Goal: Task Accomplishment & Management: Manage account settings

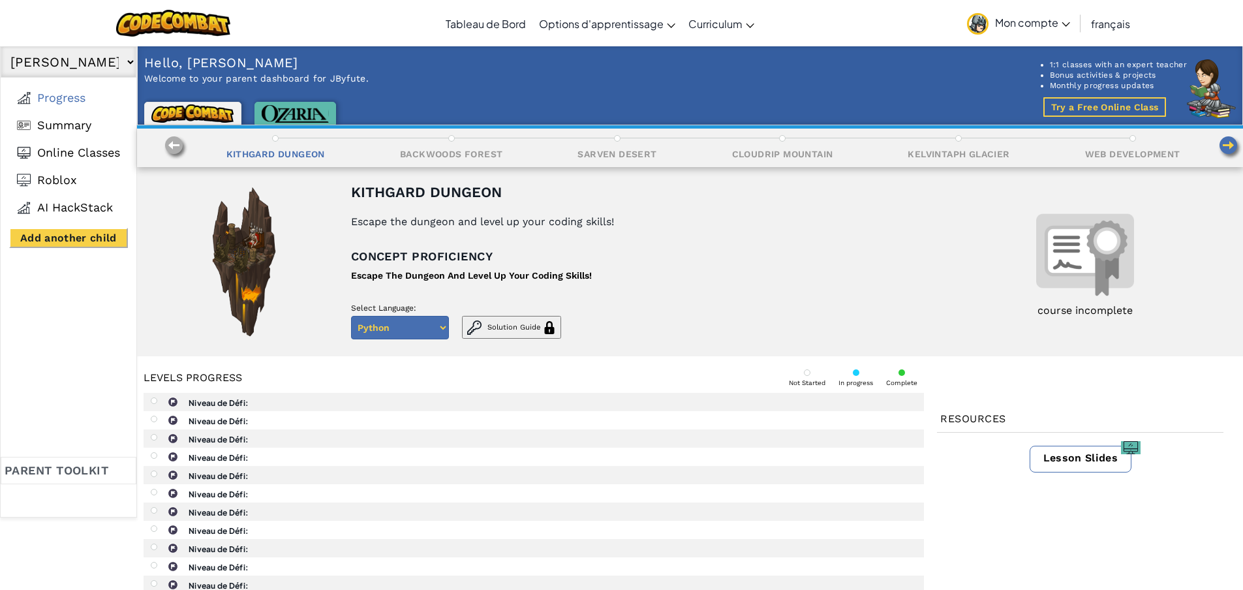
select select "68ae42625fdc94767d097803"
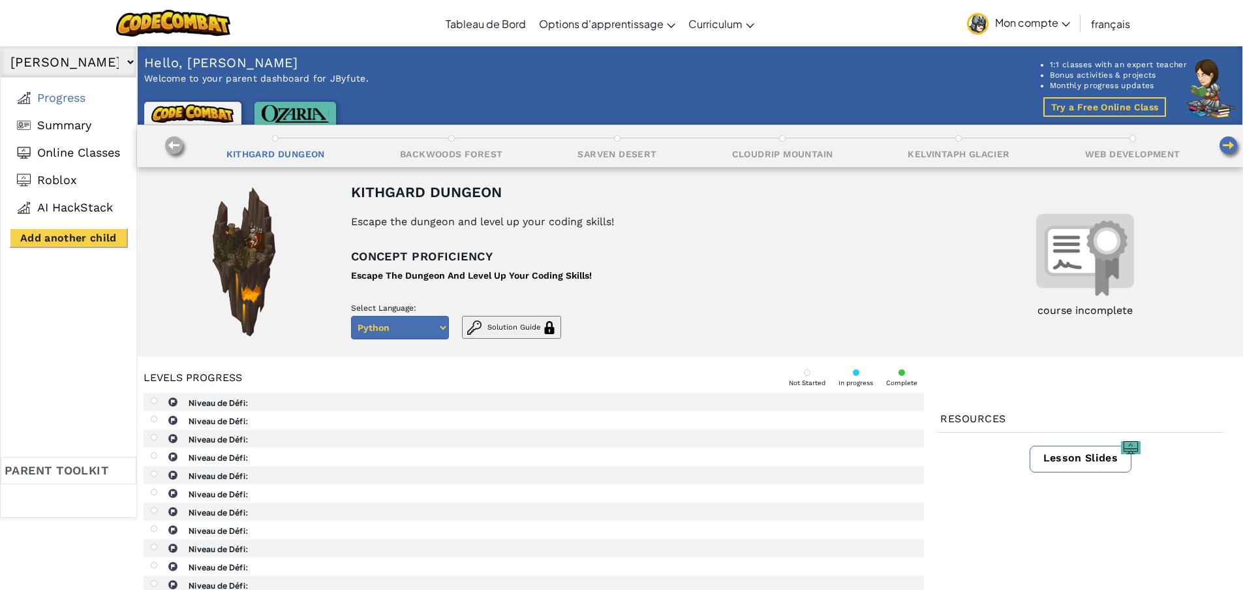
click at [27, 230] on button "Add another child" at bounding box center [68, 238] width 119 height 20
select select "68ae42625fdc94767d097803"
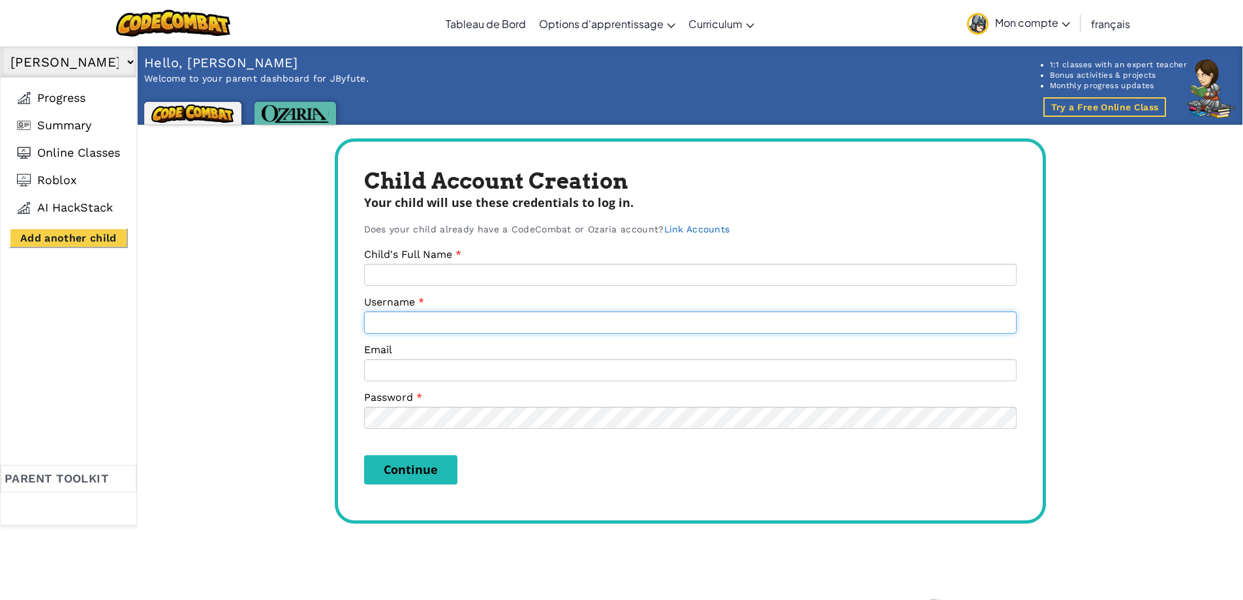
type input "[EMAIL_ADDRESS][DOMAIN_NAME]"
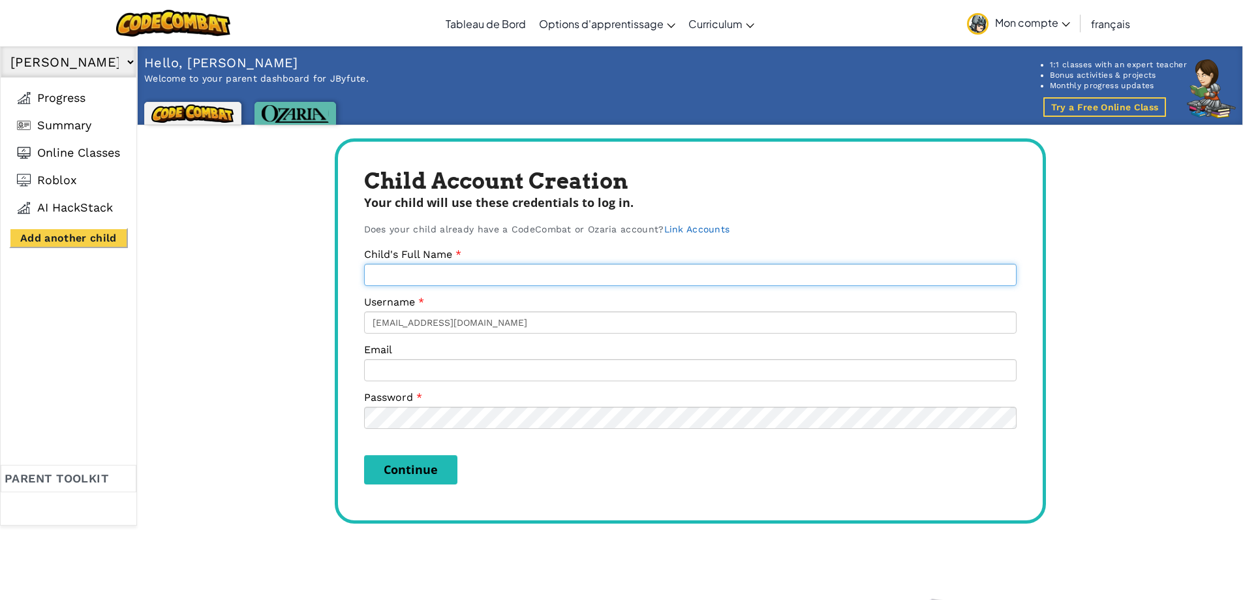
click at [444, 271] on input "Child's Full Name" at bounding box center [690, 275] width 653 height 22
type input "[PERSON_NAME]"
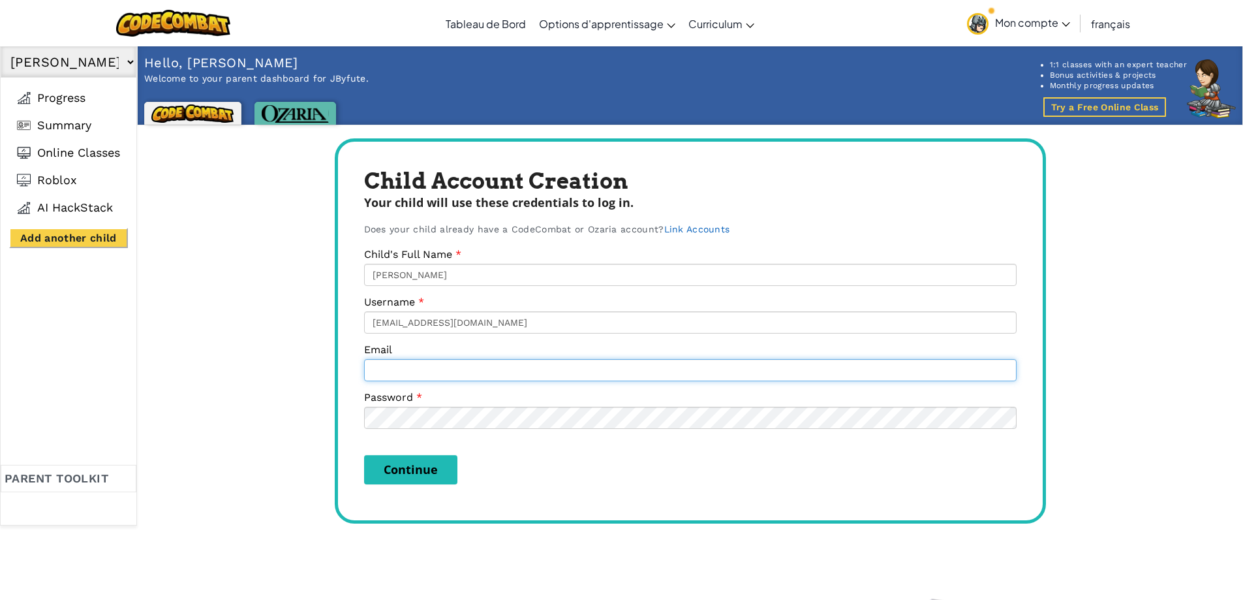
click at [429, 373] on input "Email" at bounding box center [690, 370] width 653 height 22
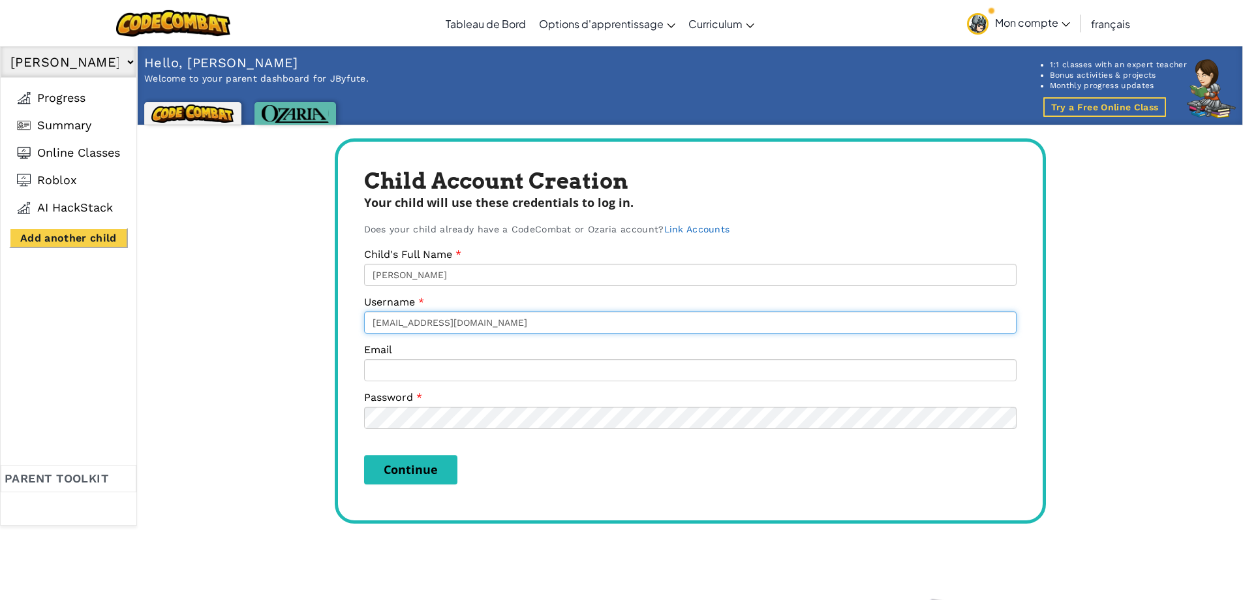
drag, startPoint x: 452, startPoint y: 320, endPoint x: 337, endPoint y: 311, distance: 115.9
click at [337, 310] on div "Child Account Creation Your child will use these credentials to log in. Does yo…" at bounding box center [690, 330] width 711 height 385
type input "LiliRose"
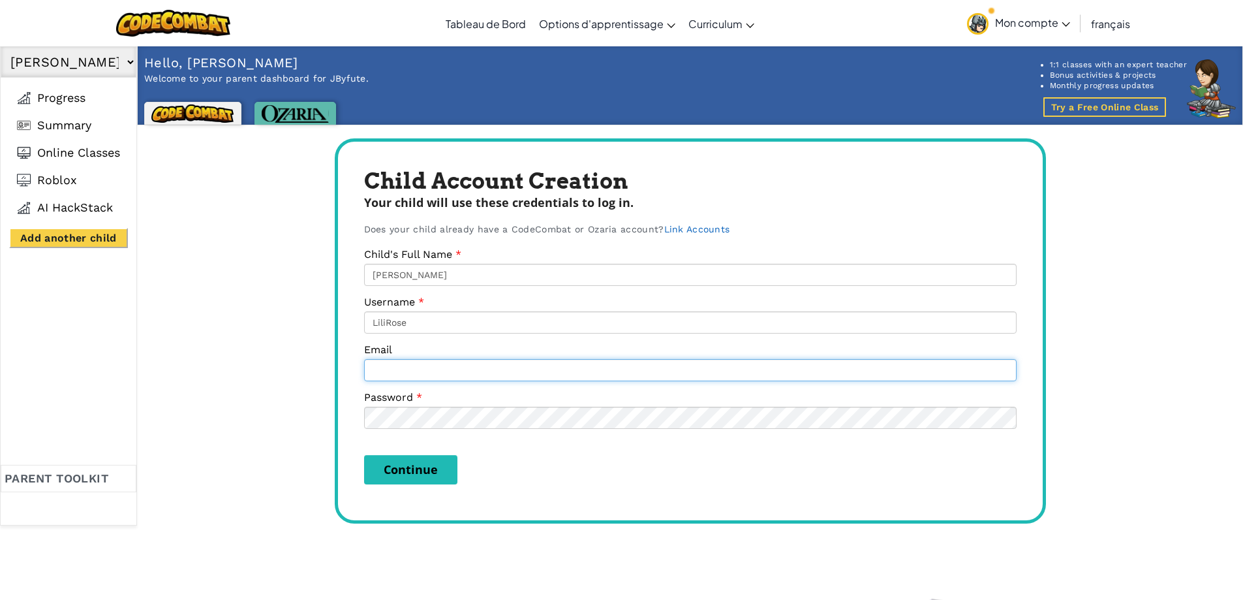
click at [418, 371] on input "Email" at bounding box center [690, 370] width 653 height 22
type input "[EMAIL_ADDRESS][DOMAIN_NAME]"
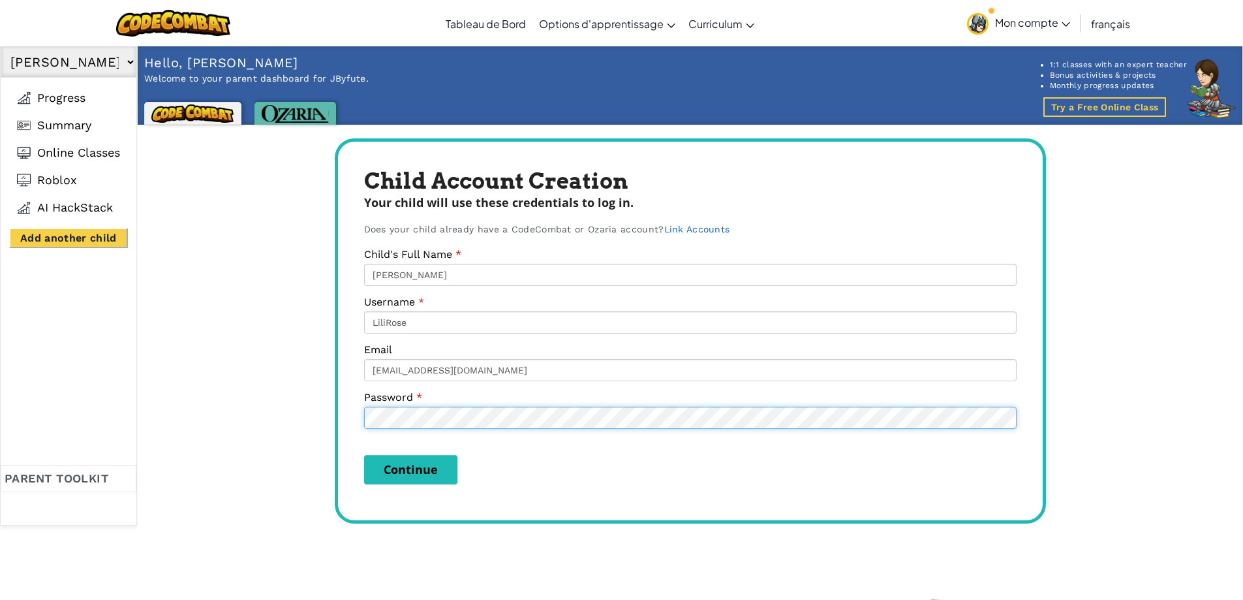
click at [343, 424] on div "Child Account Creation Your child will use these credentials to log in. Does yo…" at bounding box center [690, 330] width 711 height 385
drag, startPoint x: 404, startPoint y: 471, endPoint x: 394, endPoint y: 476, distance: 10.8
click at [402, 472] on button "Continue" at bounding box center [410, 469] width 93 height 29
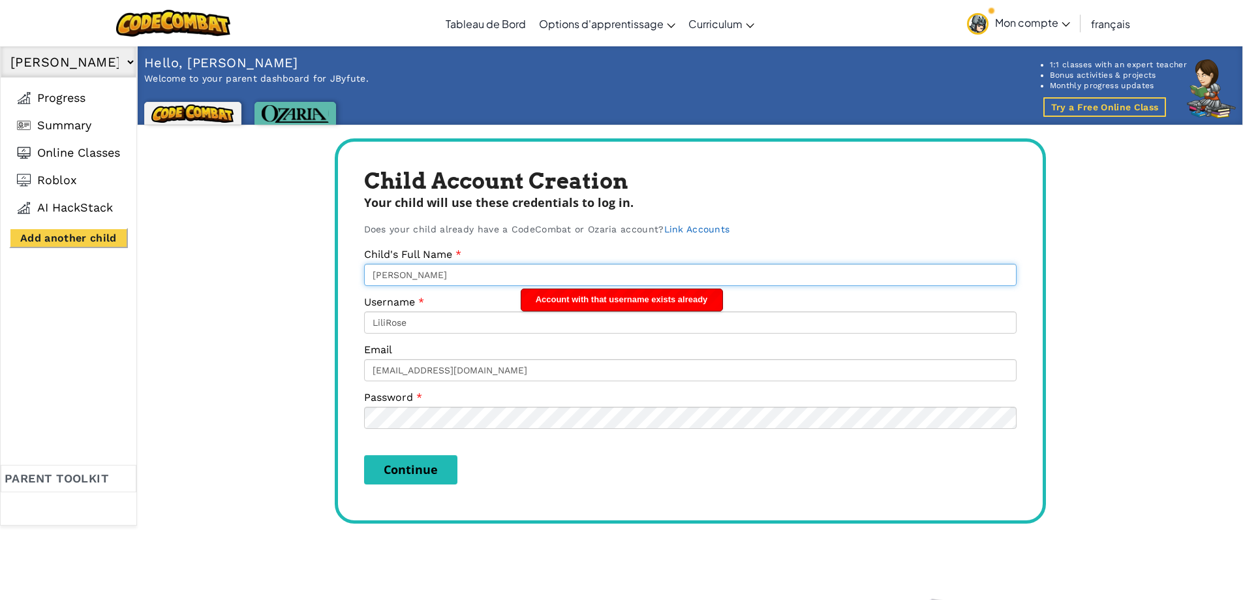
click at [472, 274] on input "[PERSON_NAME]" at bounding box center [690, 275] width 653 height 22
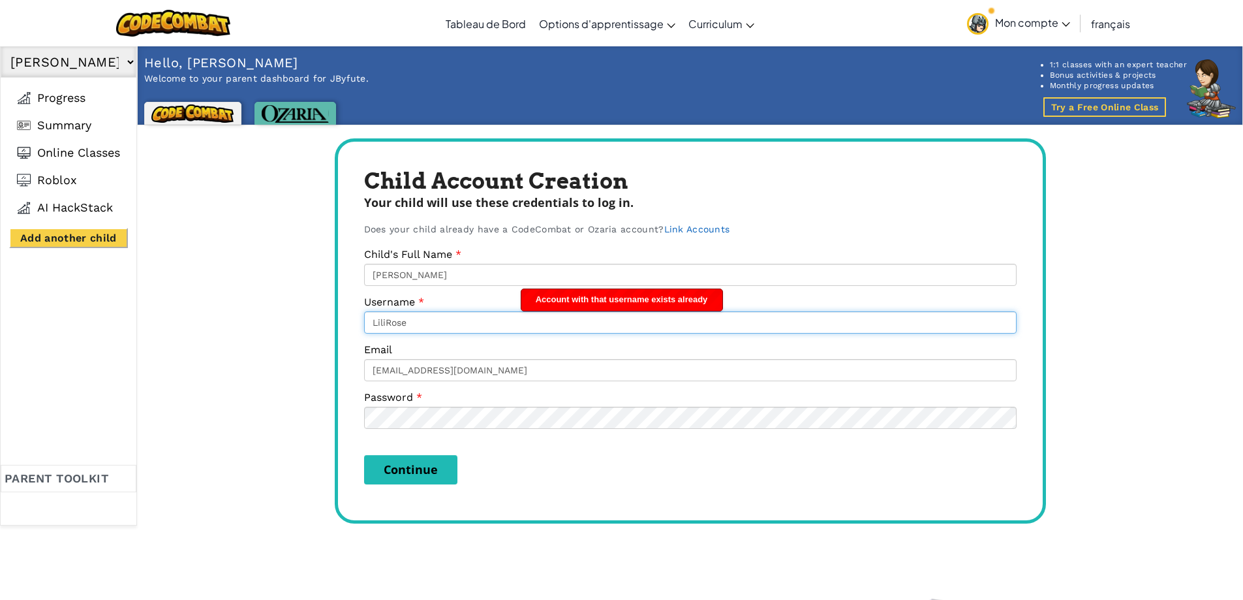
click at [424, 322] on input "LiliRose" at bounding box center [690, 322] width 653 height 22
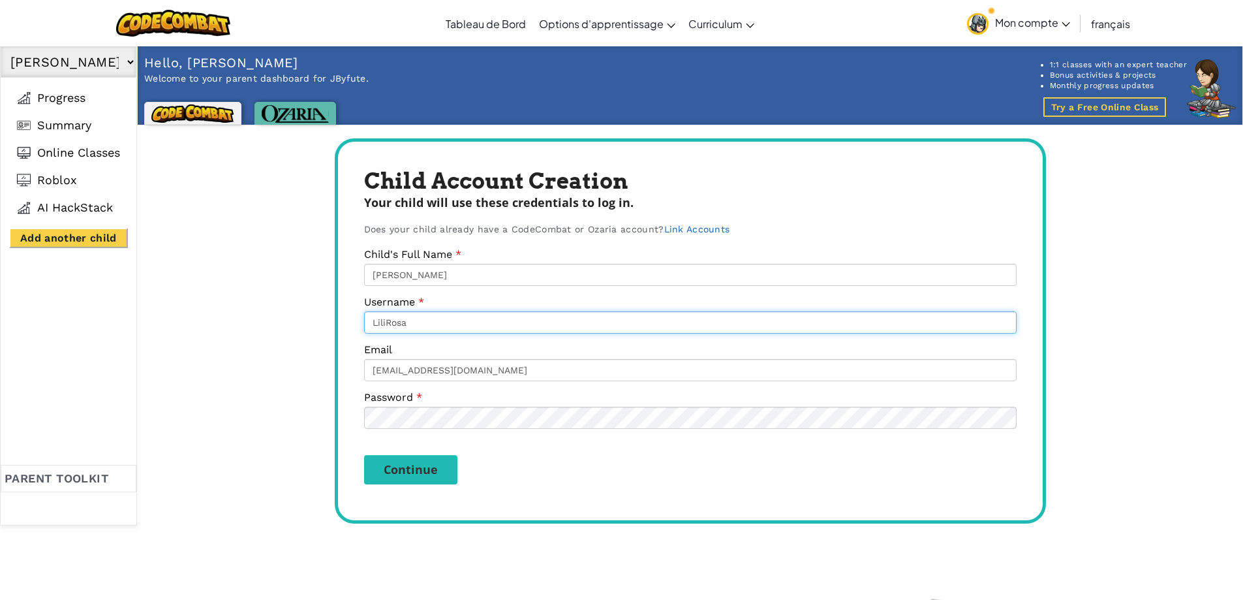
type input "LiliRosa"
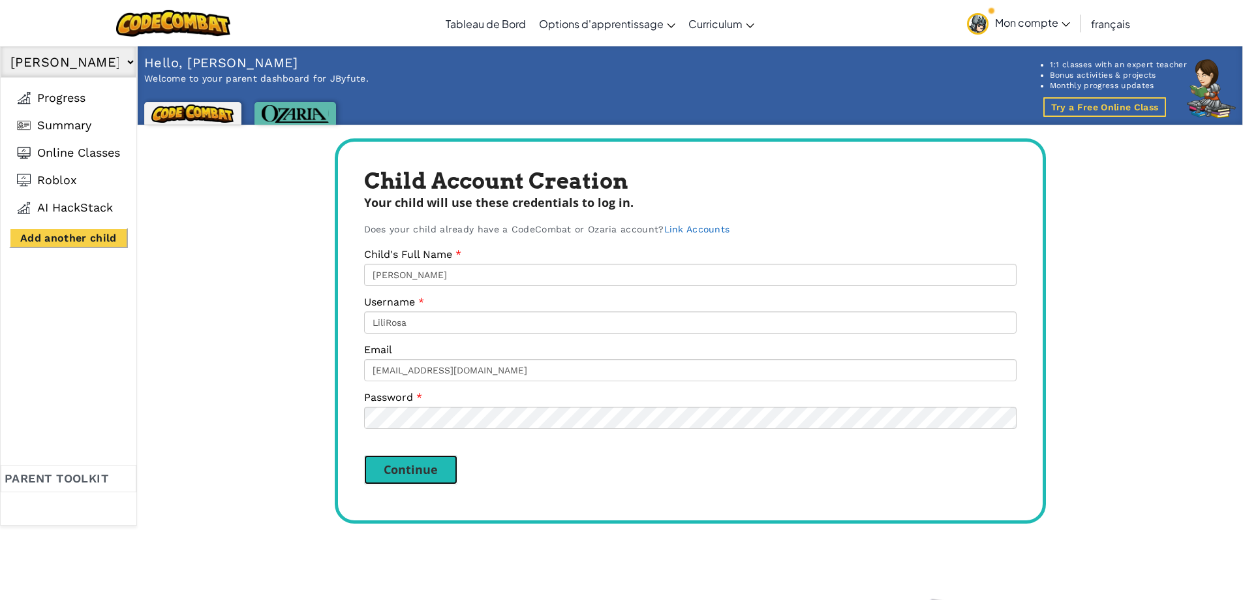
click at [430, 464] on button "Continue" at bounding box center [410, 469] width 93 height 29
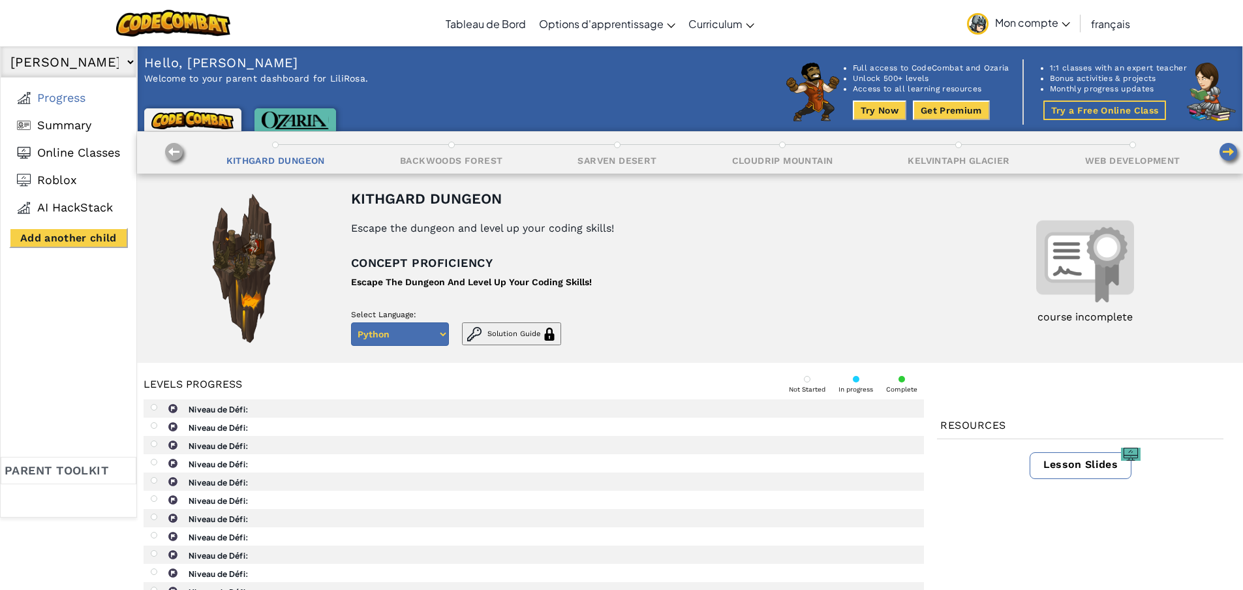
select select "68af900630a7f9cdc3eef6a3"
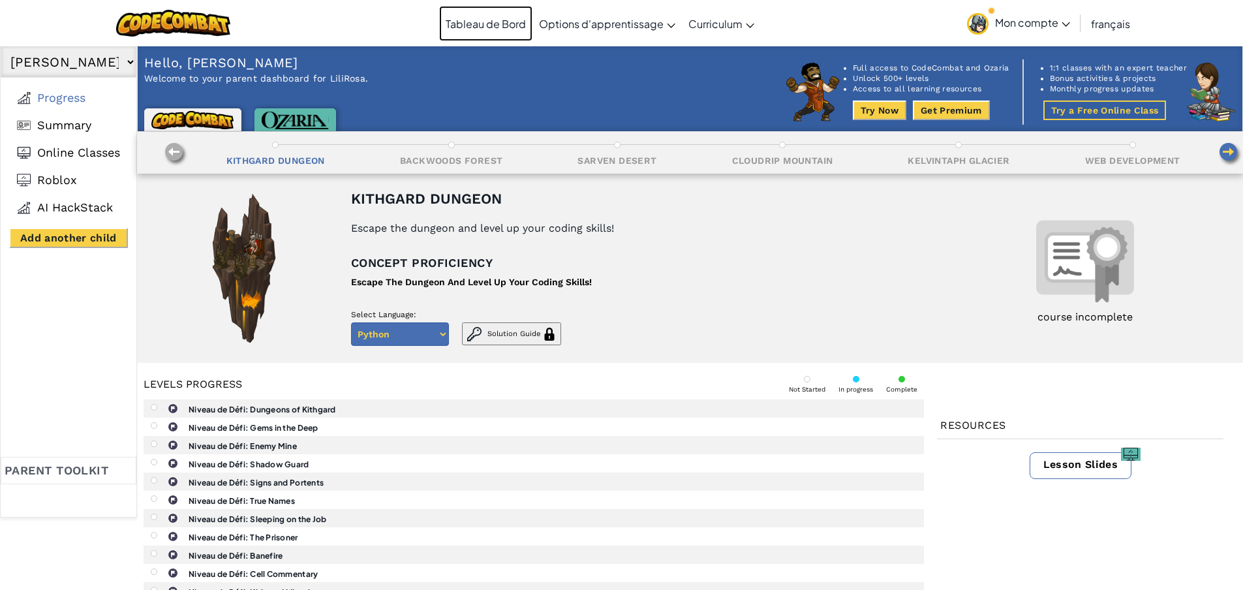
click at [491, 22] on link "Tableau de Bord" at bounding box center [485, 23] width 93 height 35
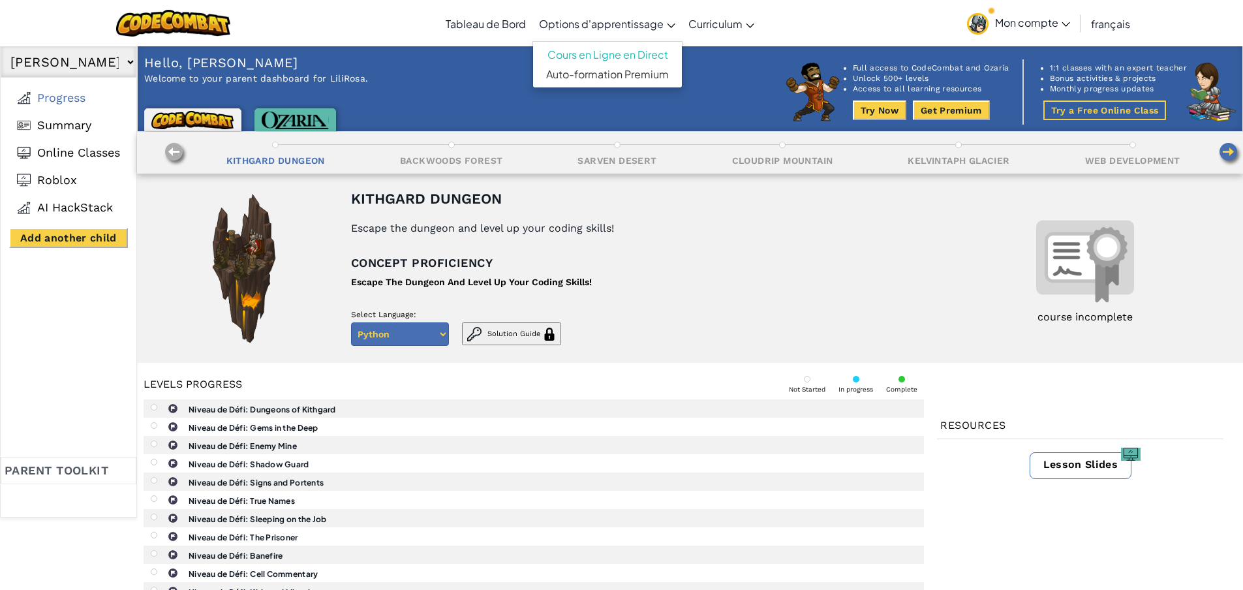
click at [566, 24] on span "Options d'apprentissage" at bounding box center [601, 24] width 125 height 14
click at [593, 74] on link "Auto-formation Premium" at bounding box center [607, 75] width 149 height 20
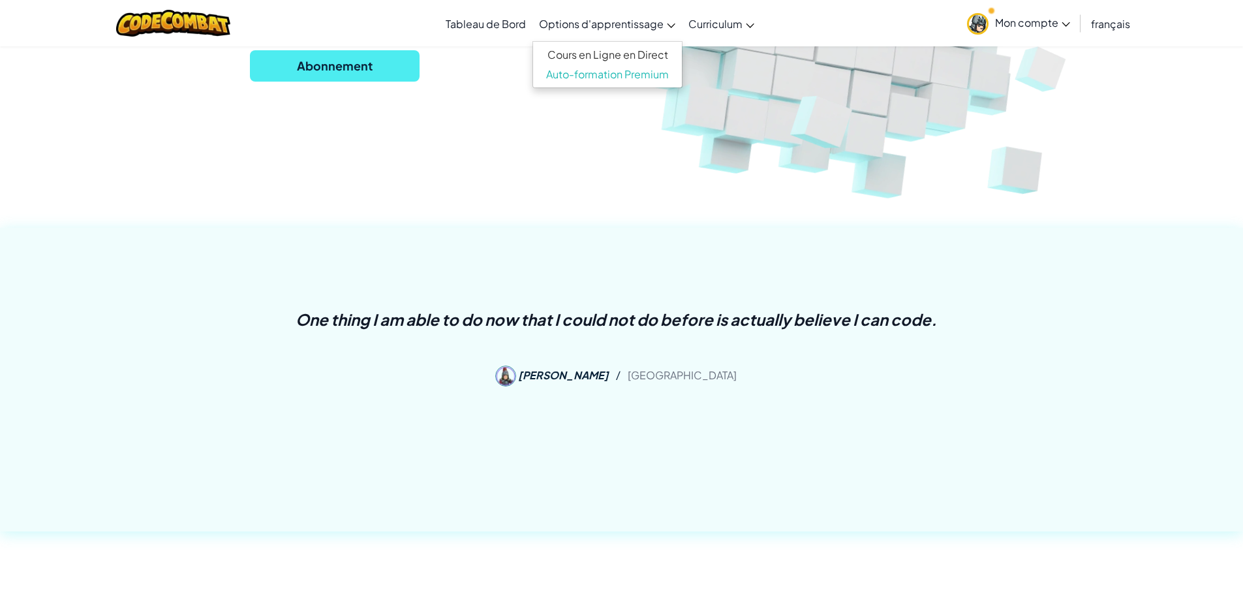
scroll to position [979, 0]
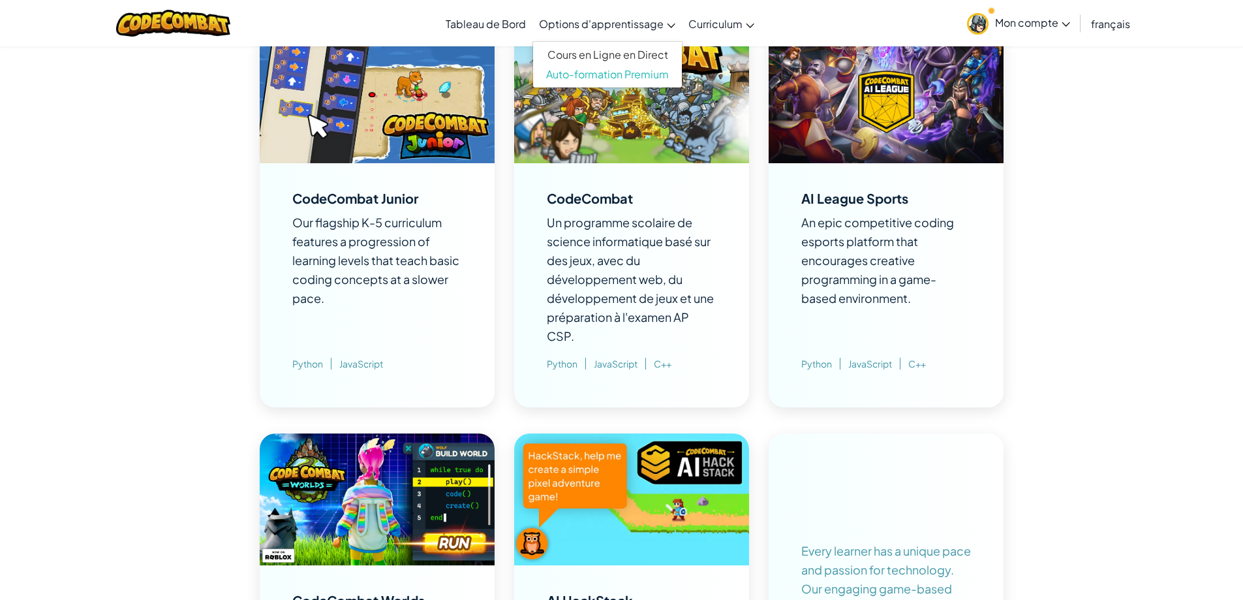
click at [362, 226] on span "Our flagship K-5 curriculum features a progression of learning levels that teac…" at bounding box center [375, 260] width 167 height 91
click at [398, 130] on img at bounding box center [377, 97] width 235 height 132
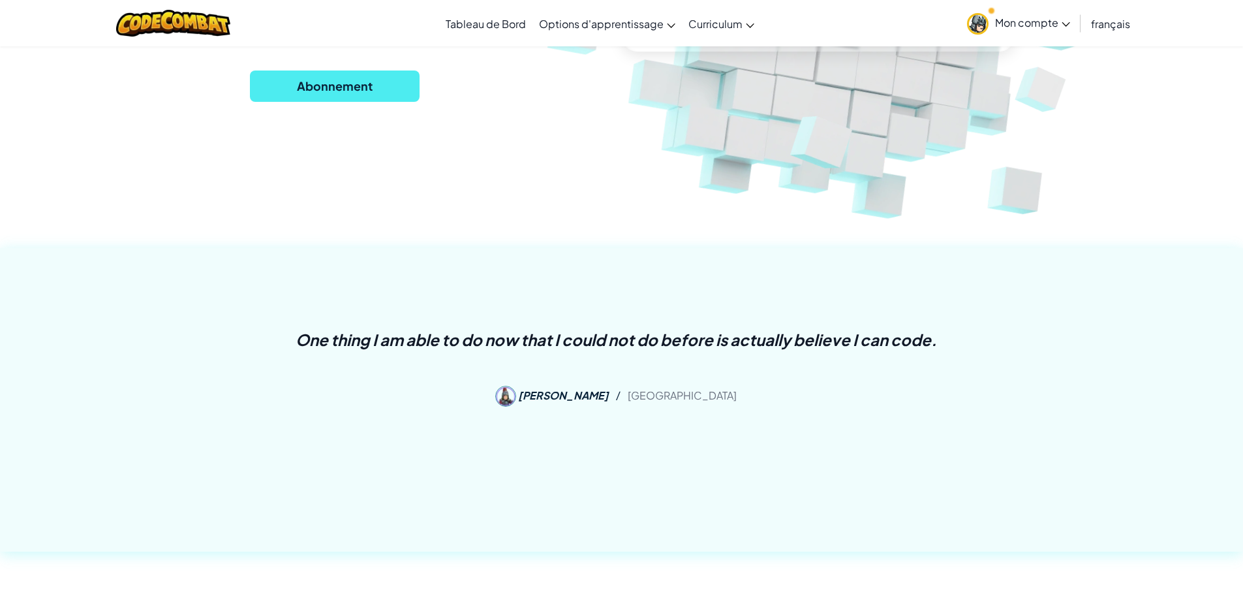
scroll to position [0, 0]
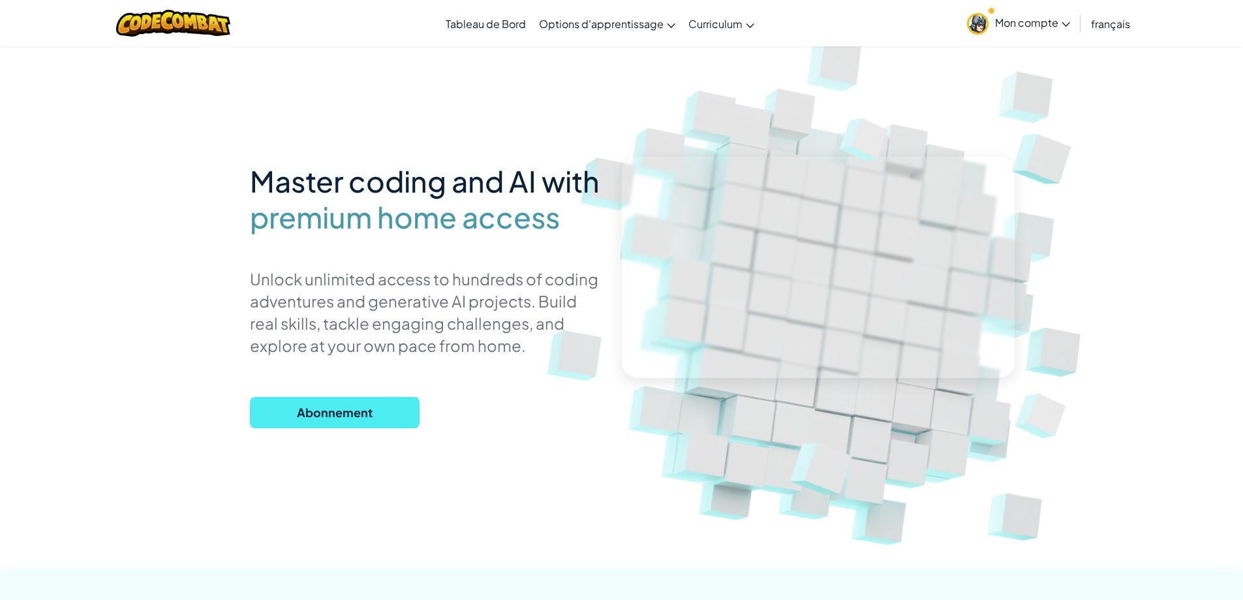
click at [1042, 23] on span "Mon compte" at bounding box center [1032, 23] width 75 height 14
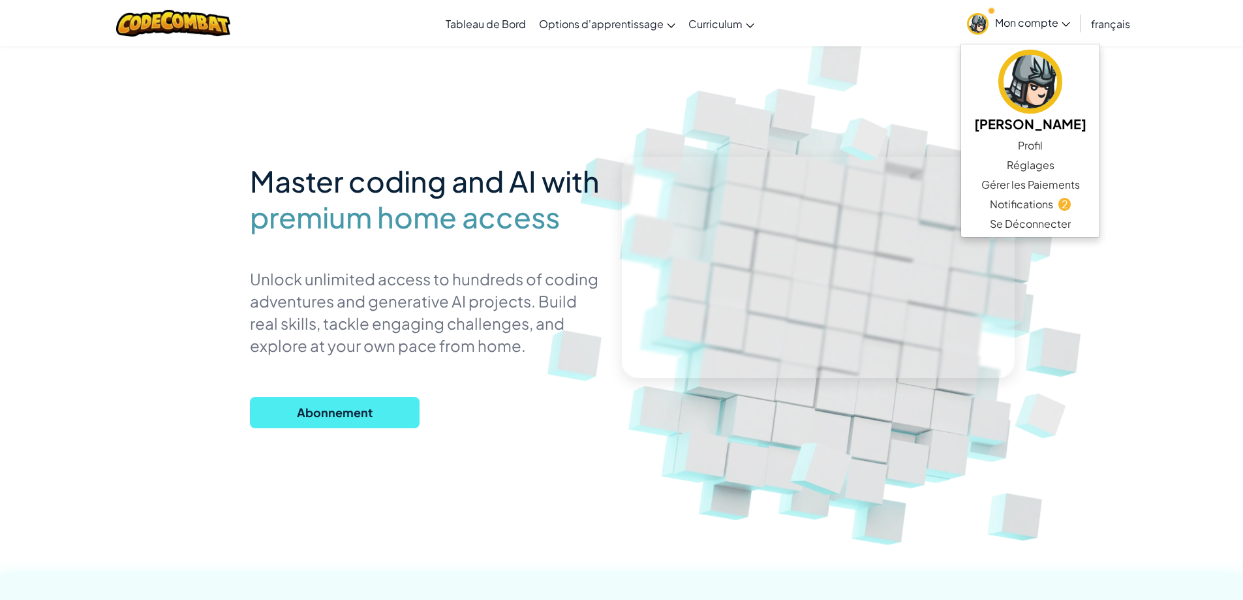
click at [793, 121] on img at bounding box center [831, 287] width 725 height 725
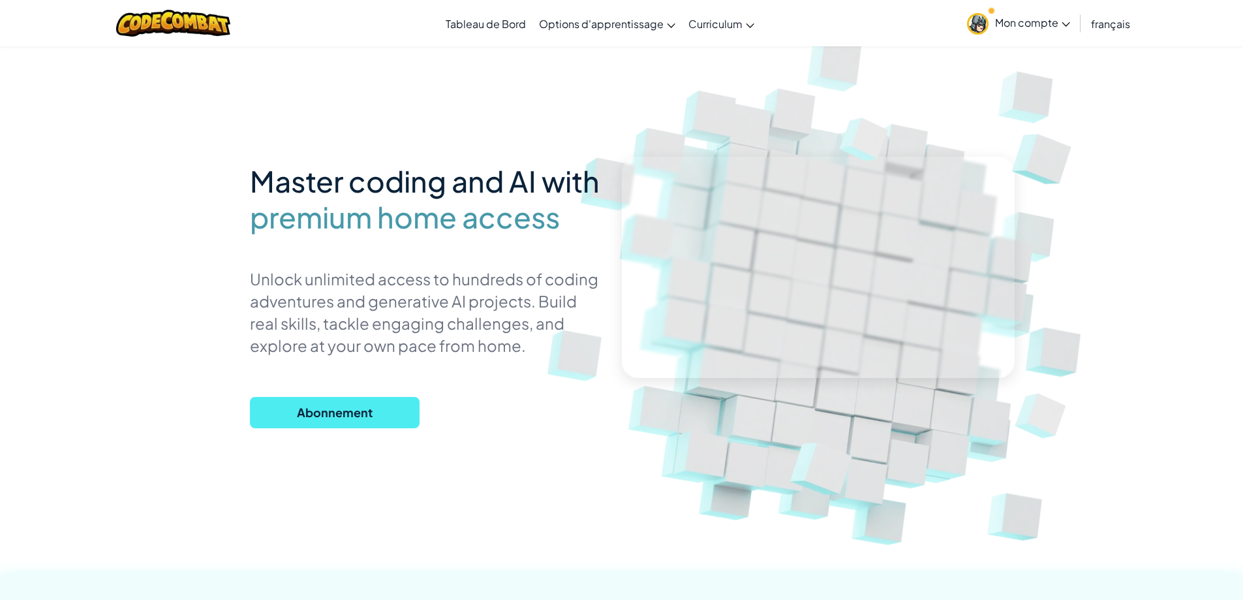
click at [1002, 20] on span "Mon compte" at bounding box center [1032, 23] width 75 height 14
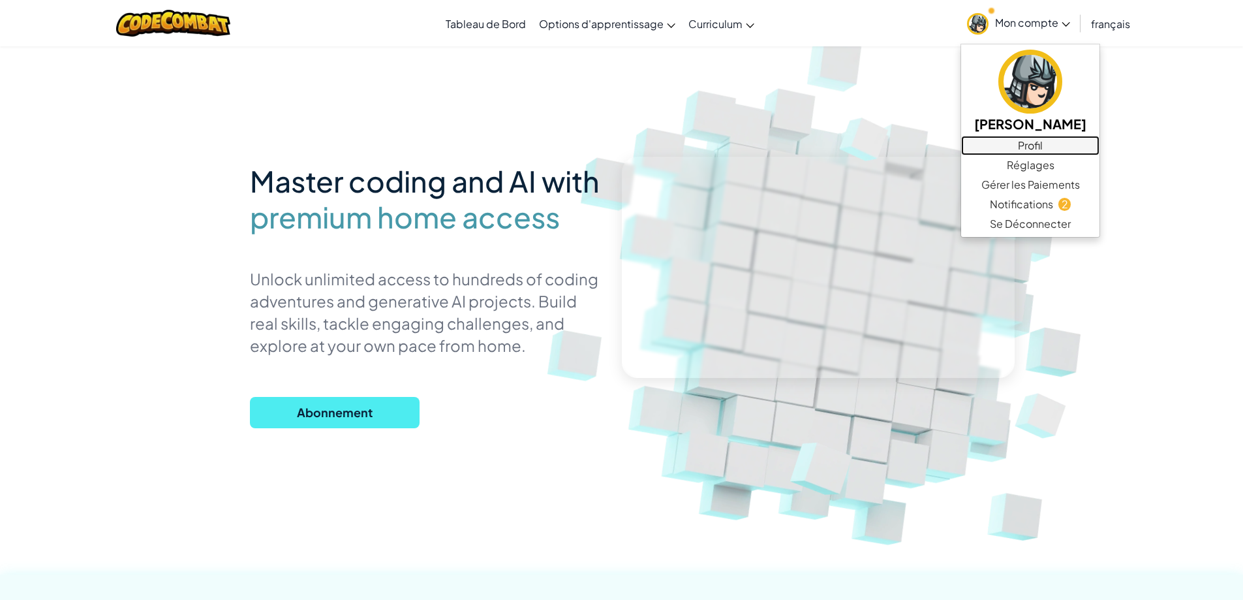
click at [1030, 138] on link "Profil" at bounding box center [1030, 146] width 138 height 20
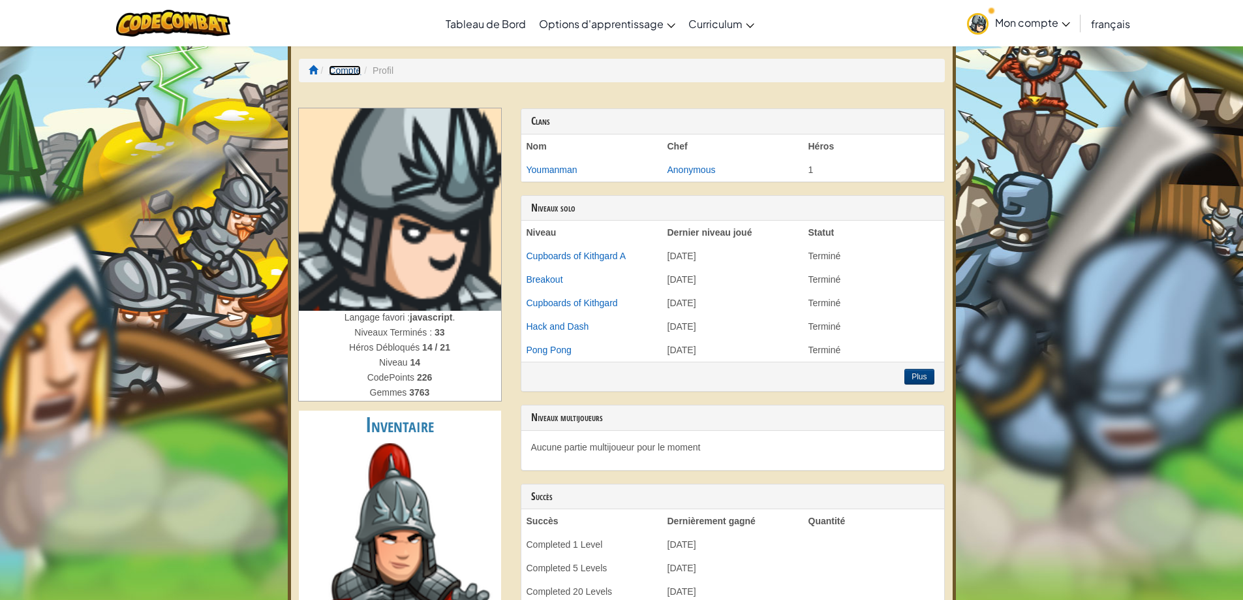
click at [347, 69] on link "Compte" at bounding box center [345, 70] width 32 height 10
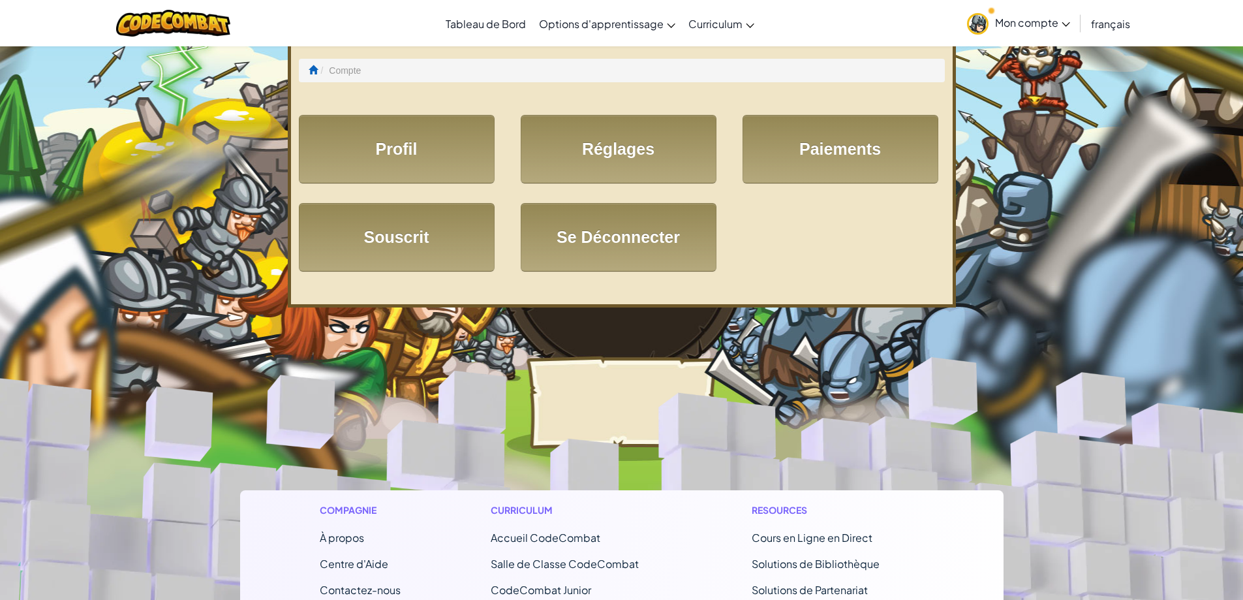
drag, startPoint x: 314, startPoint y: 52, endPoint x: 309, endPoint y: 61, distance: 10.0
click at [311, 56] on div "Compte Profil Réglages Paiements Souscrit Se Déconnecter" at bounding box center [622, 174] width 668 height 265
click at [316, 70] on span at bounding box center [313, 69] width 9 height 9
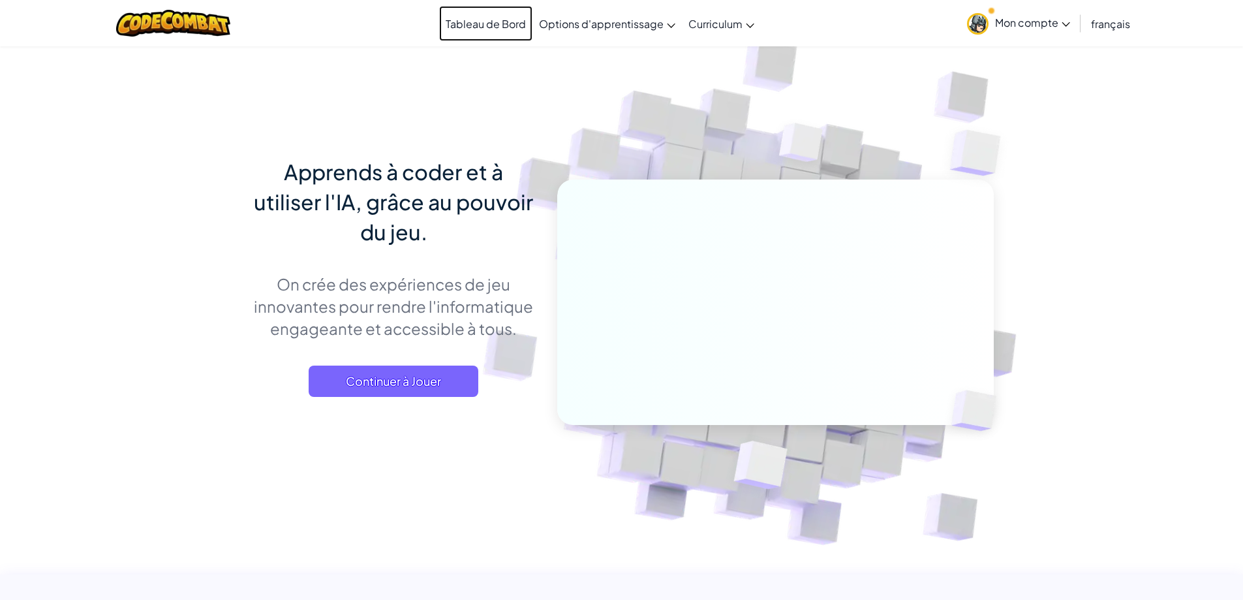
click at [455, 23] on link "Tableau de Bord" at bounding box center [485, 23] width 93 height 35
select select "68af900630a7f9cdc3eef6a3"
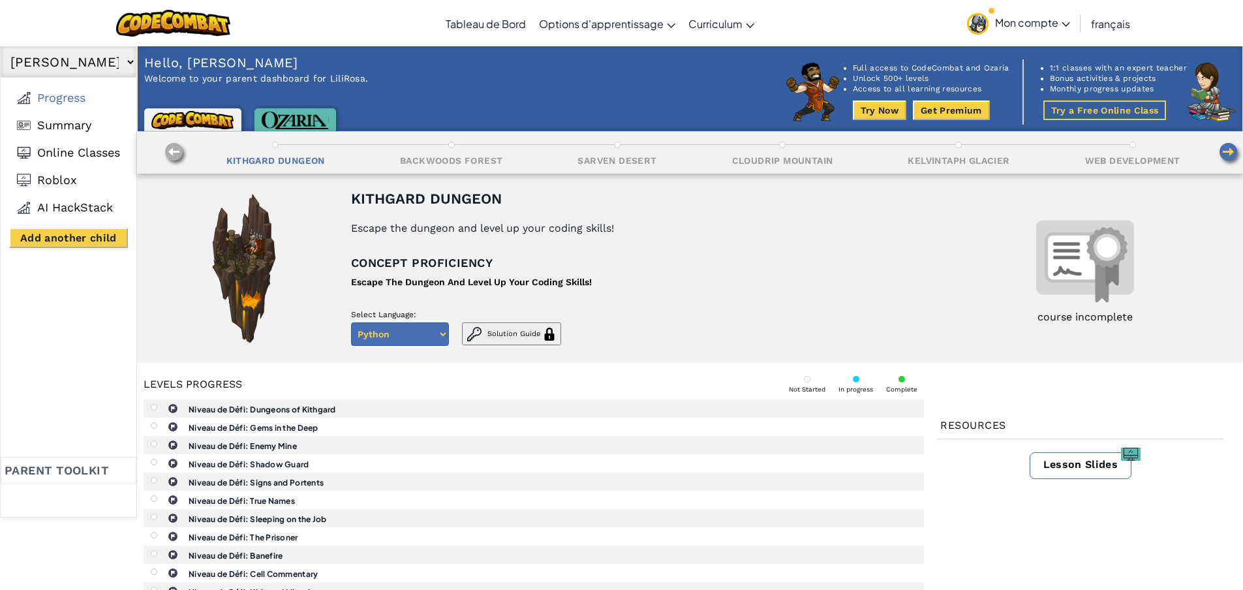
click at [303, 125] on img at bounding box center [295, 121] width 67 height 18
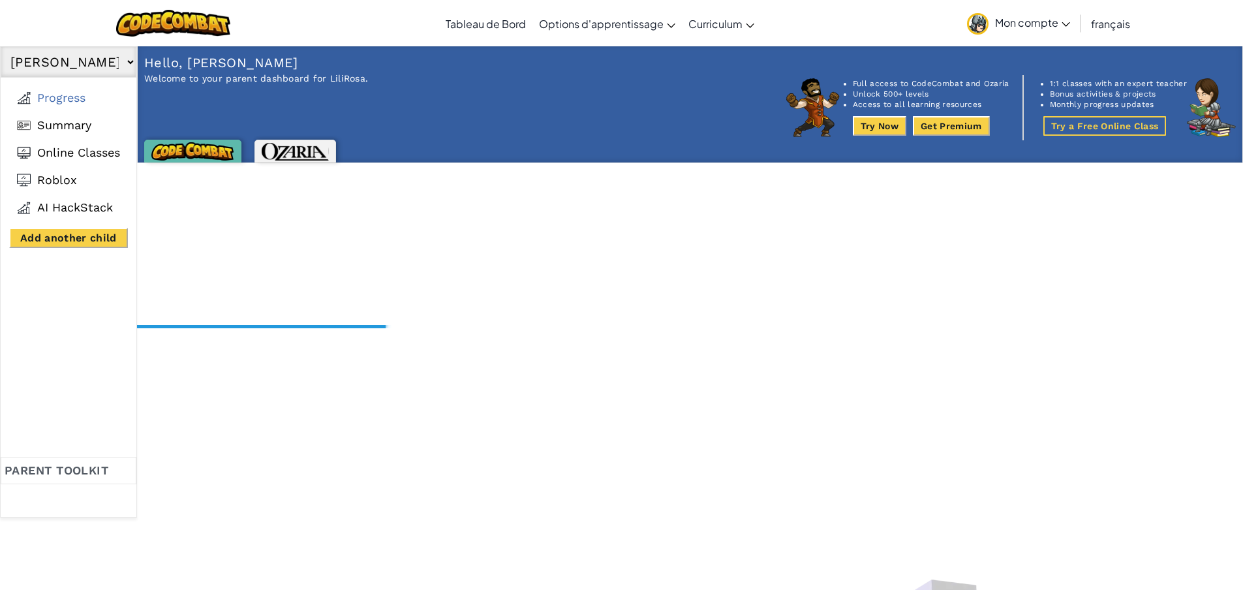
select select "68af900630a7f9cdc3eef6a3"
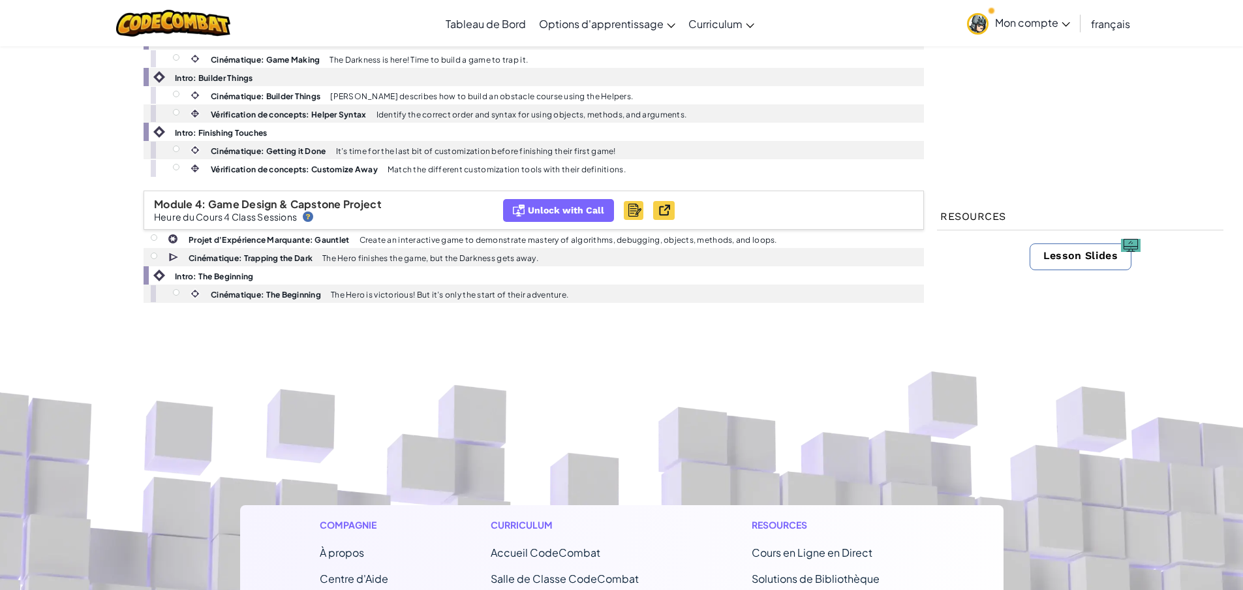
scroll to position [1305, 0]
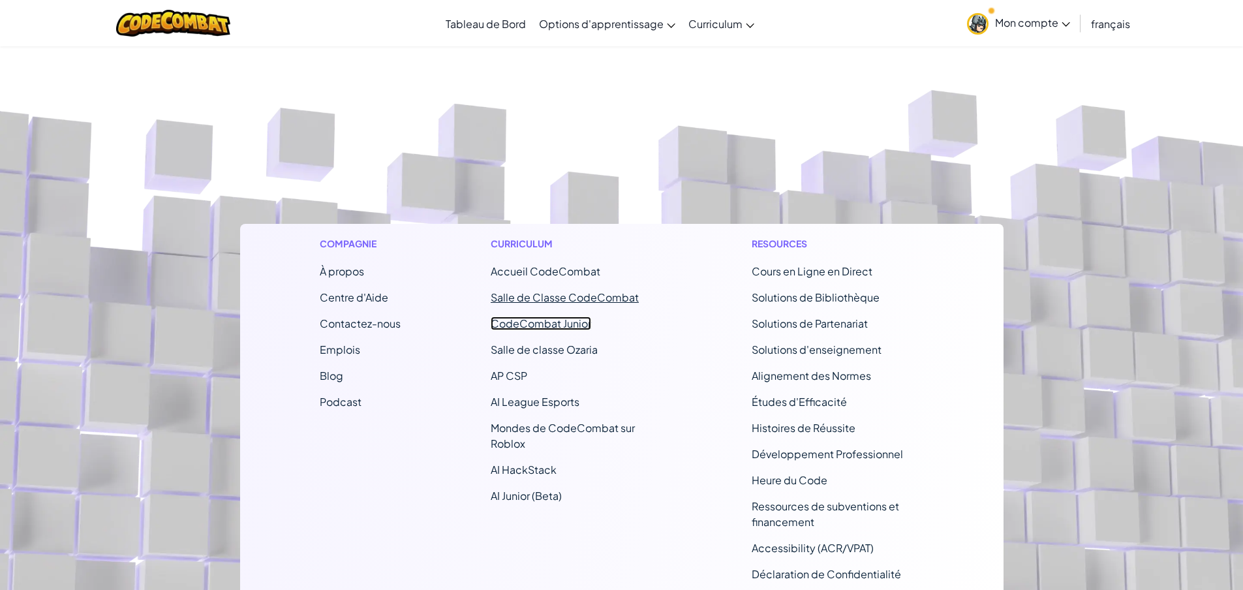
click at [533, 318] on link "CodeCombat Junior" at bounding box center [541, 323] width 100 height 14
select select "fr"
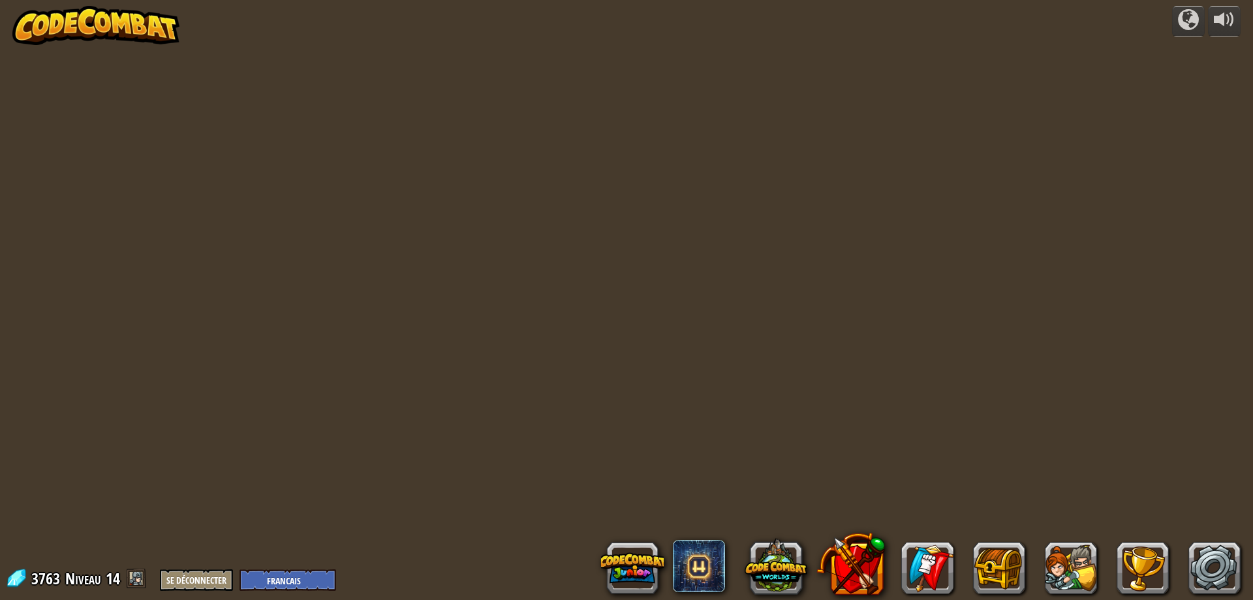
select select "fr"
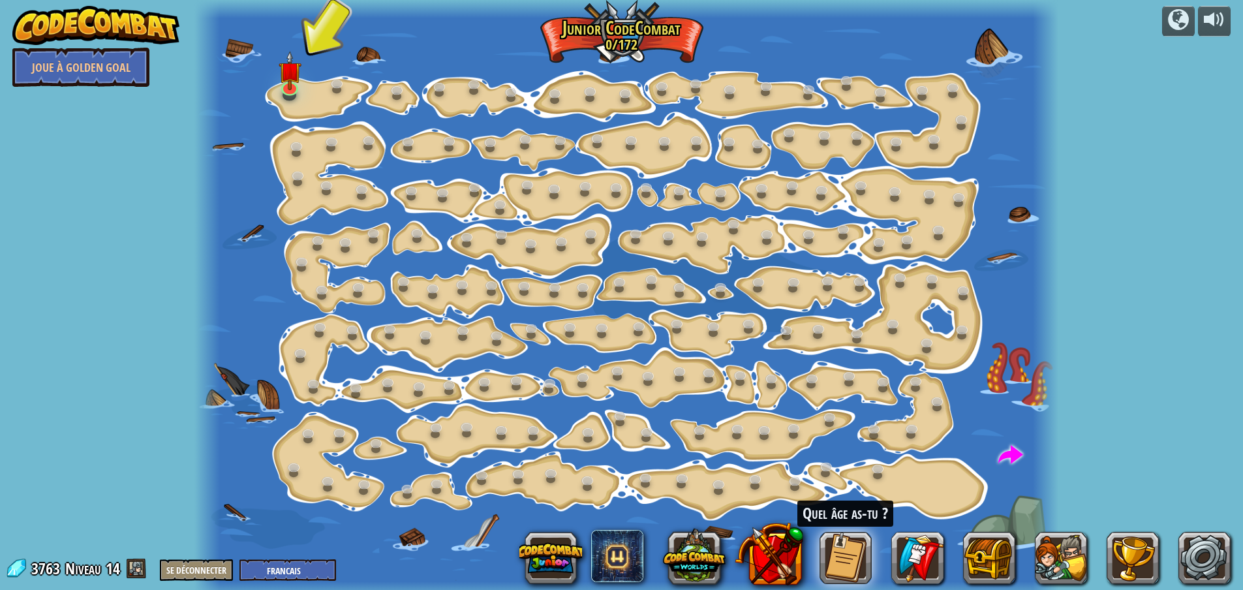
select select "68af900630a7f9cdc3eef6a3"
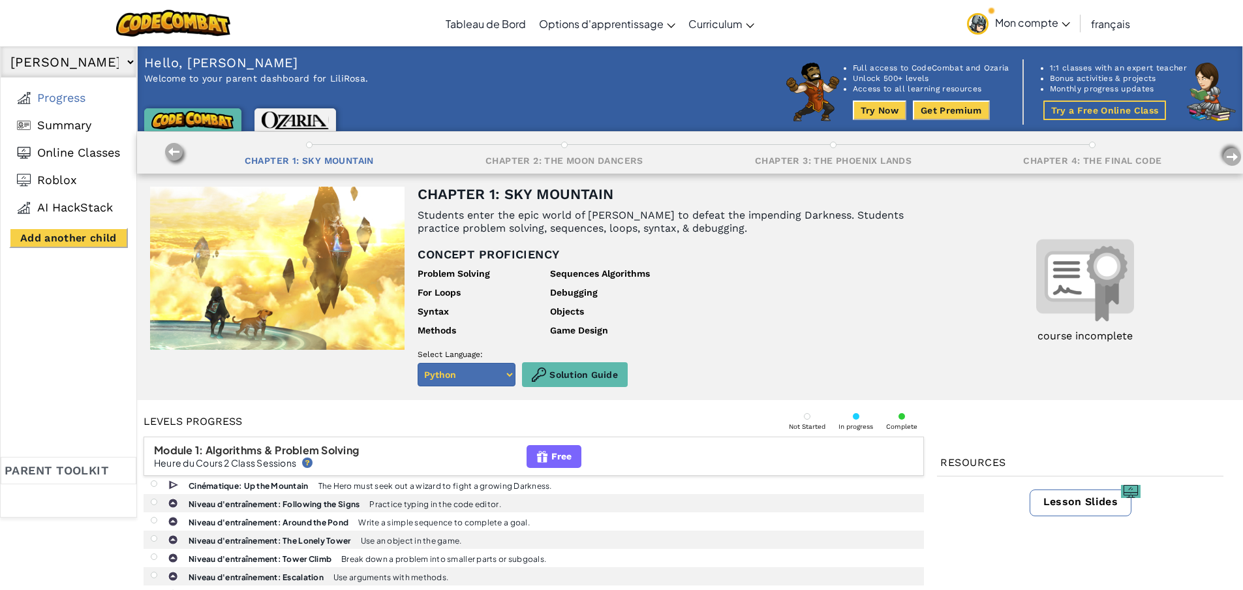
click at [1038, 28] on span "Mon compte" at bounding box center [1032, 23] width 75 height 14
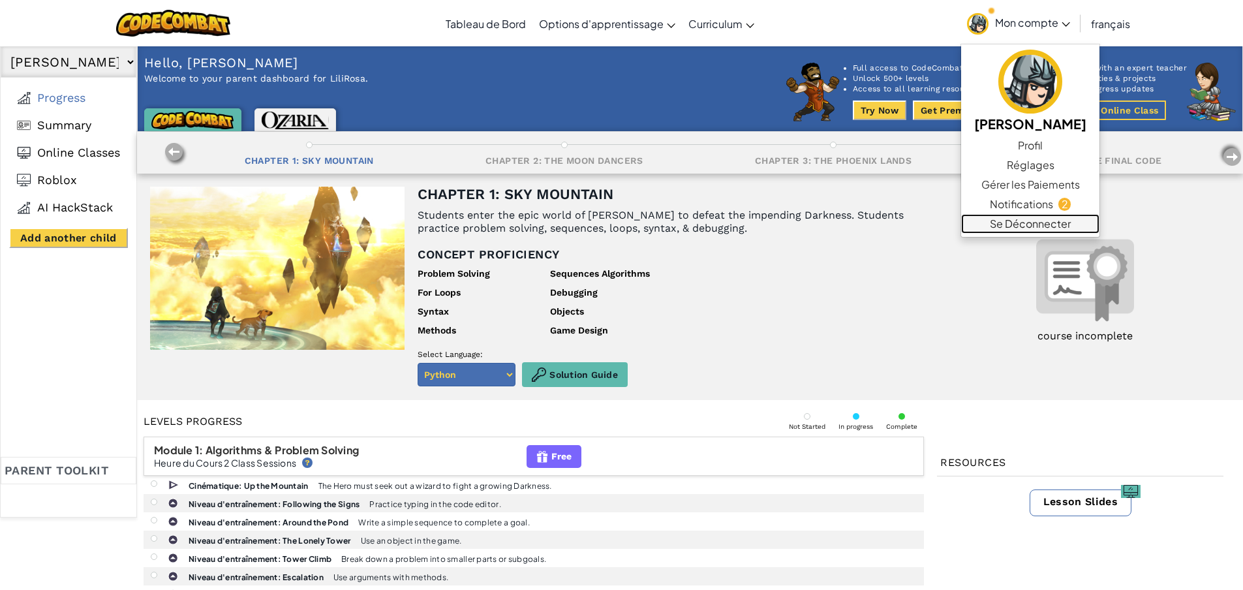
click at [1027, 224] on link "Se Déconnecter" at bounding box center [1030, 224] width 138 height 20
